Goal: Information Seeking & Learning: Learn about a topic

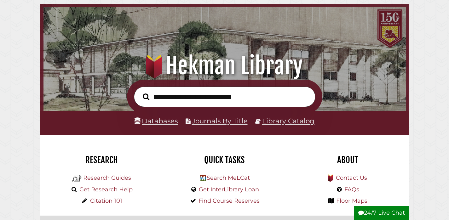
scroll to position [41, 0]
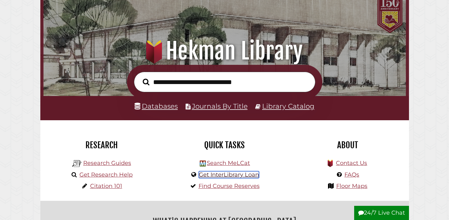
click at [230, 176] on link "Get InterLibrary Loan" at bounding box center [229, 174] width 60 height 7
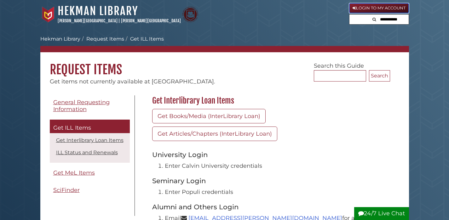
click at [367, 7] on link "Login to My Account" at bounding box center [379, 8] width 60 height 10
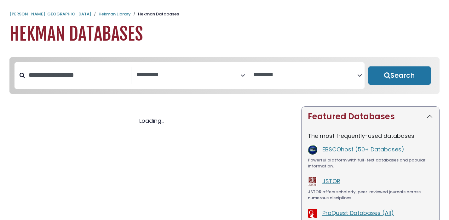
select select "Database Subject Filter"
select select "Database Vendors Filter"
select select "Database Subject Filter"
select select "Database Vendors Filter"
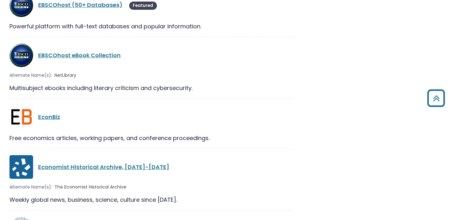
scroll to position [4585, 0]
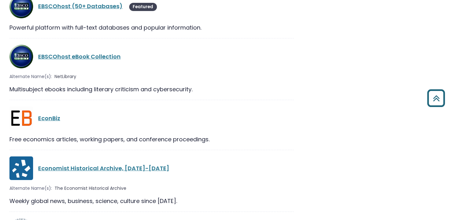
click at [438, 99] on icon "Back to Top" at bounding box center [436, 98] width 23 height 23
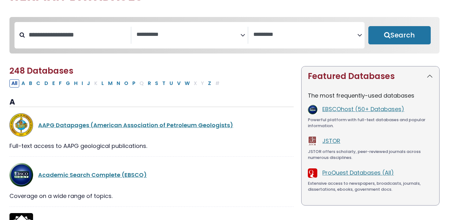
scroll to position [40, 0]
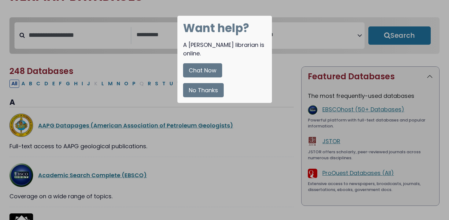
click at [202, 86] on button "No Thanks" at bounding box center [203, 90] width 41 height 14
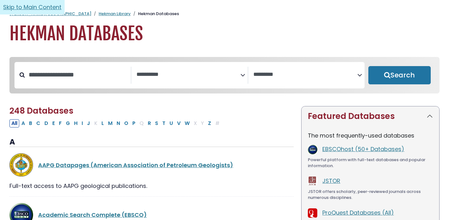
scroll to position [0, 0]
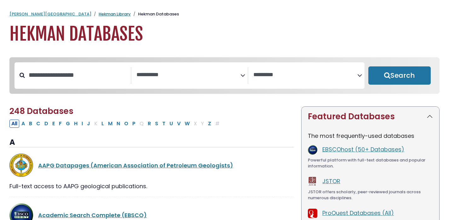
click at [99, 11] on link "Hekman Library" at bounding box center [115, 14] width 32 height 6
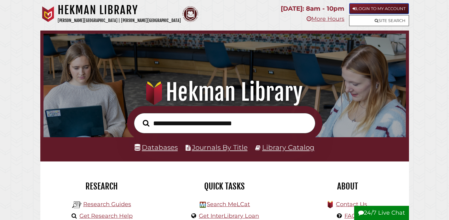
click at [369, 5] on link "Login to My Account" at bounding box center [379, 8] width 60 height 11
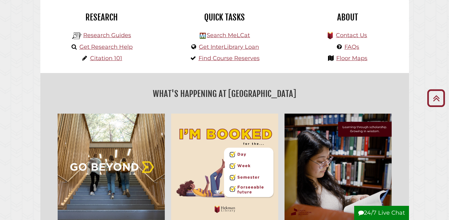
scroll to position [164, 0]
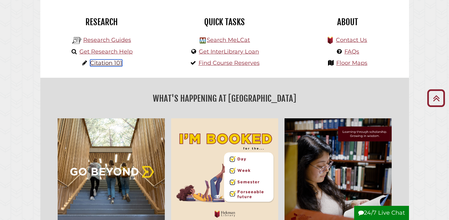
click at [110, 64] on link "Citation 101" at bounding box center [106, 63] width 32 height 7
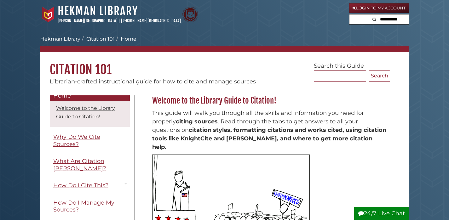
scroll to position [4, 0]
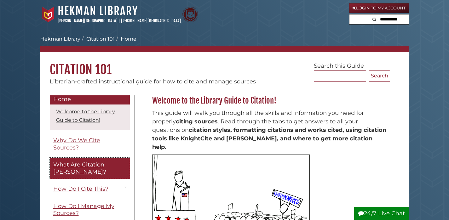
click at [106, 167] on span "What Are Citation [PERSON_NAME]?" at bounding box center [79, 168] width 53 height 14
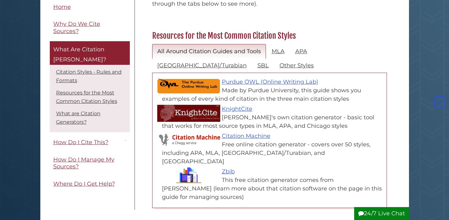
scroll to position [281, 0]
click at [284, 44] on link "MLA" at bounding box center [277, 51] width 23 height 15
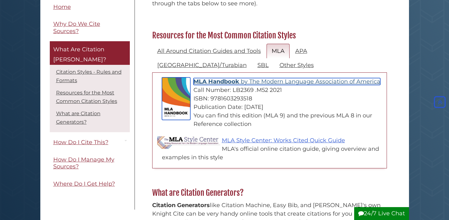
click at [233, 78] on span "MLA Handbook" at bounding box center [216, 81] width 46 height 7
